Goal: Information Seeking & Learning: Learn about a topic

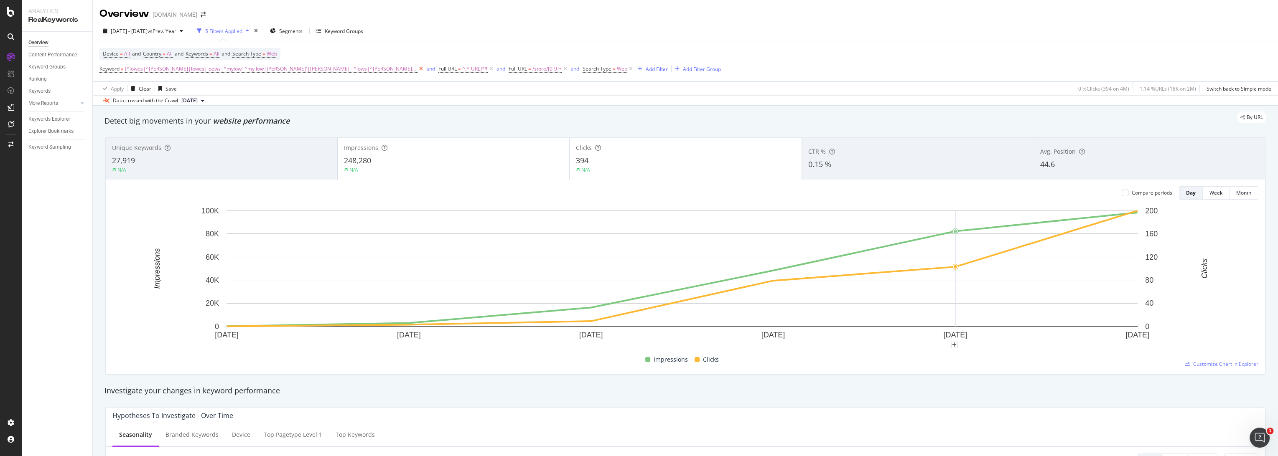
click at [417, 68] on icon at bounding box center [420, 69] width 7 height 8
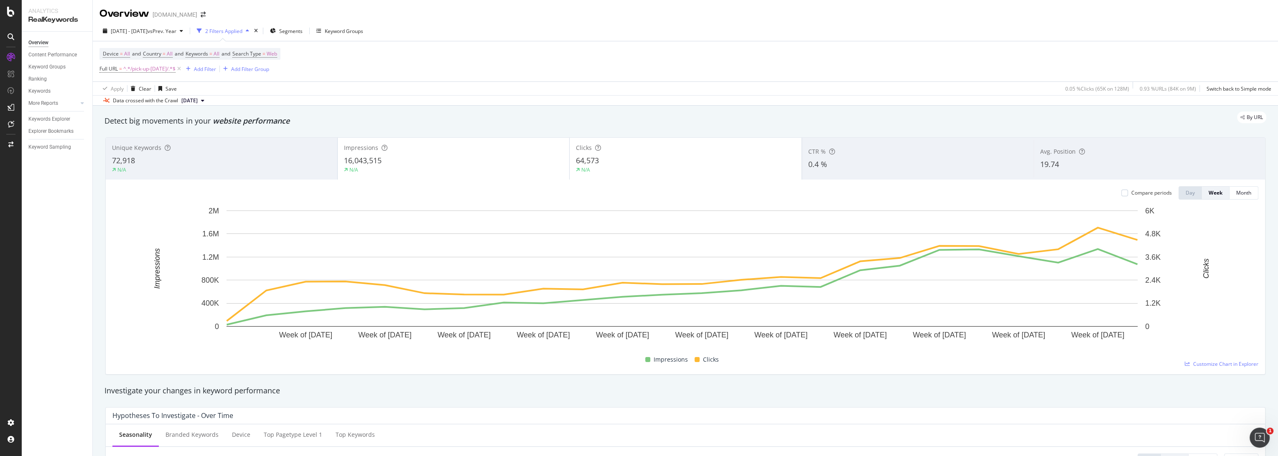
click at [215, 146] on div "Unique Keywords" at bounding box center [221, 148] width 219 height 8
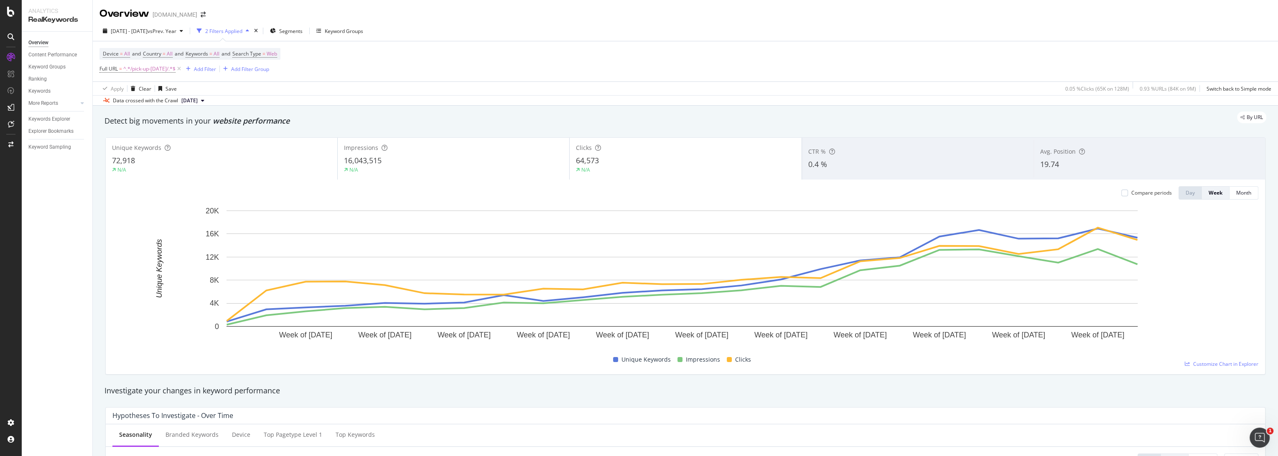
click at [749, 65] on div "Device = All and Country = All and Keywords = All and Search Type = Web Full UR…" at bounding box center [685, 61] width 1172 height 40
